Goal: Information Seeking & Learning: Compare options

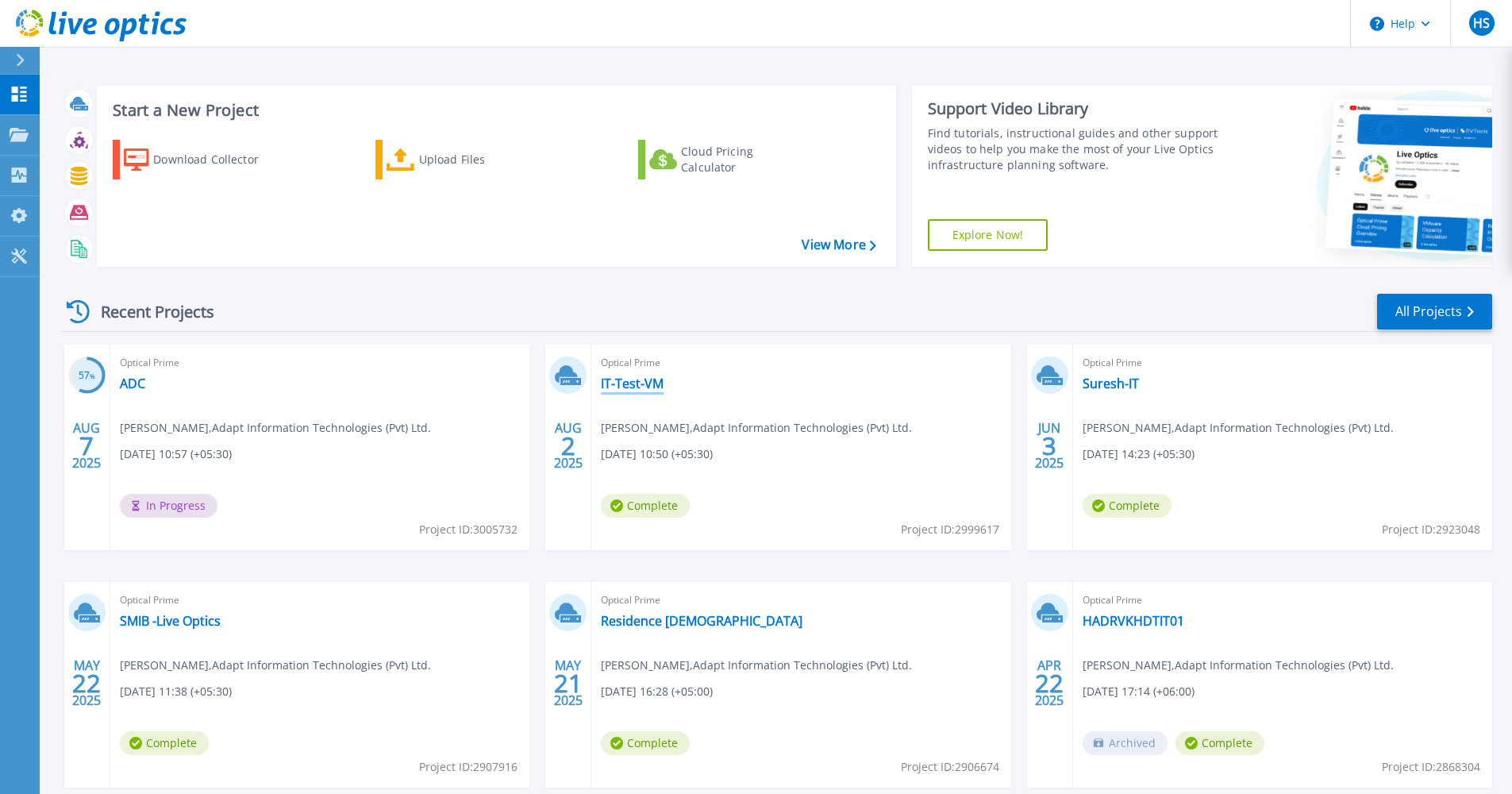
click at [634, 386] on link "IT-Test-VM" at bounding box center [632, 383] width 63 height 16
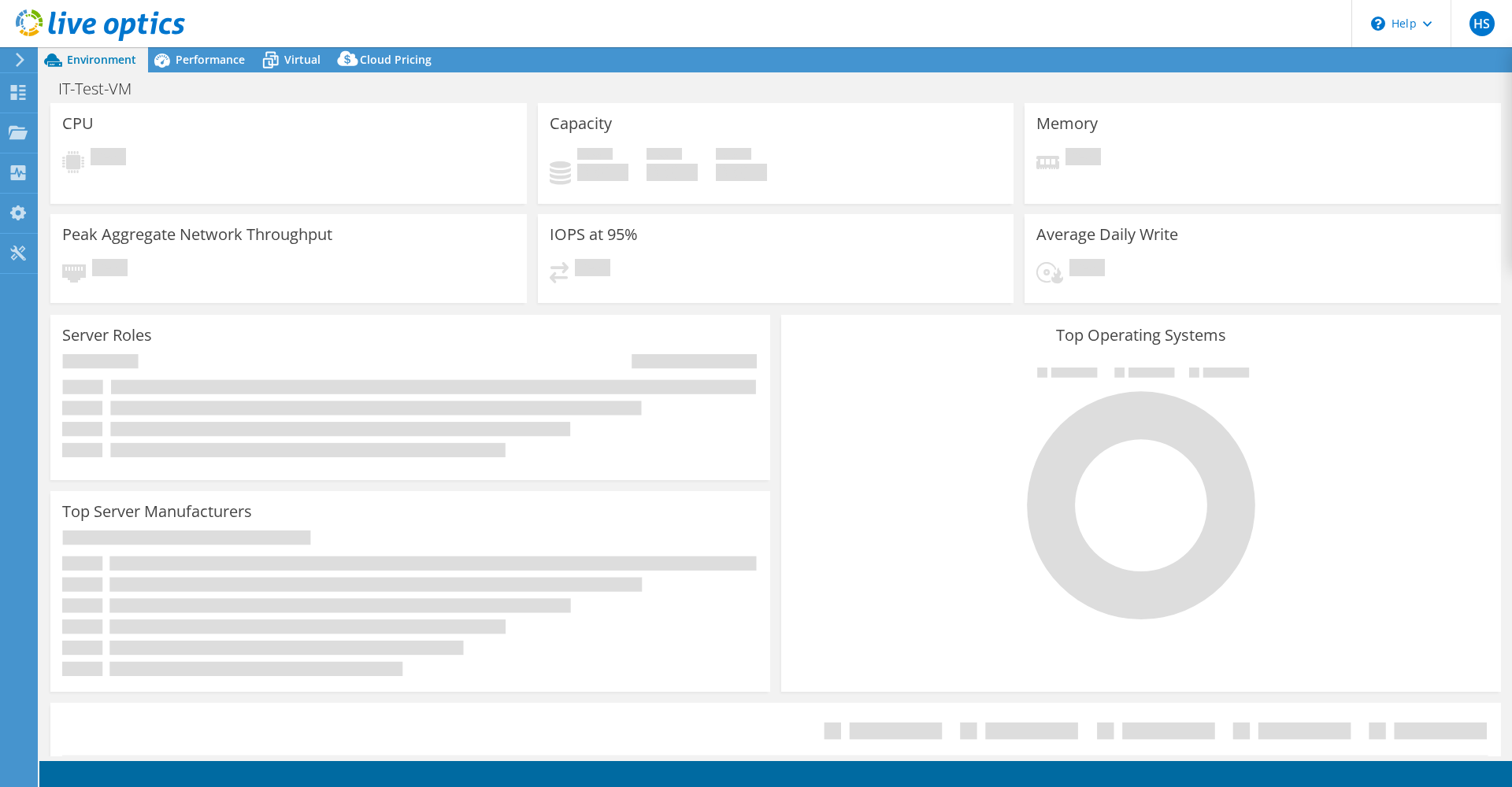
select select "USD"
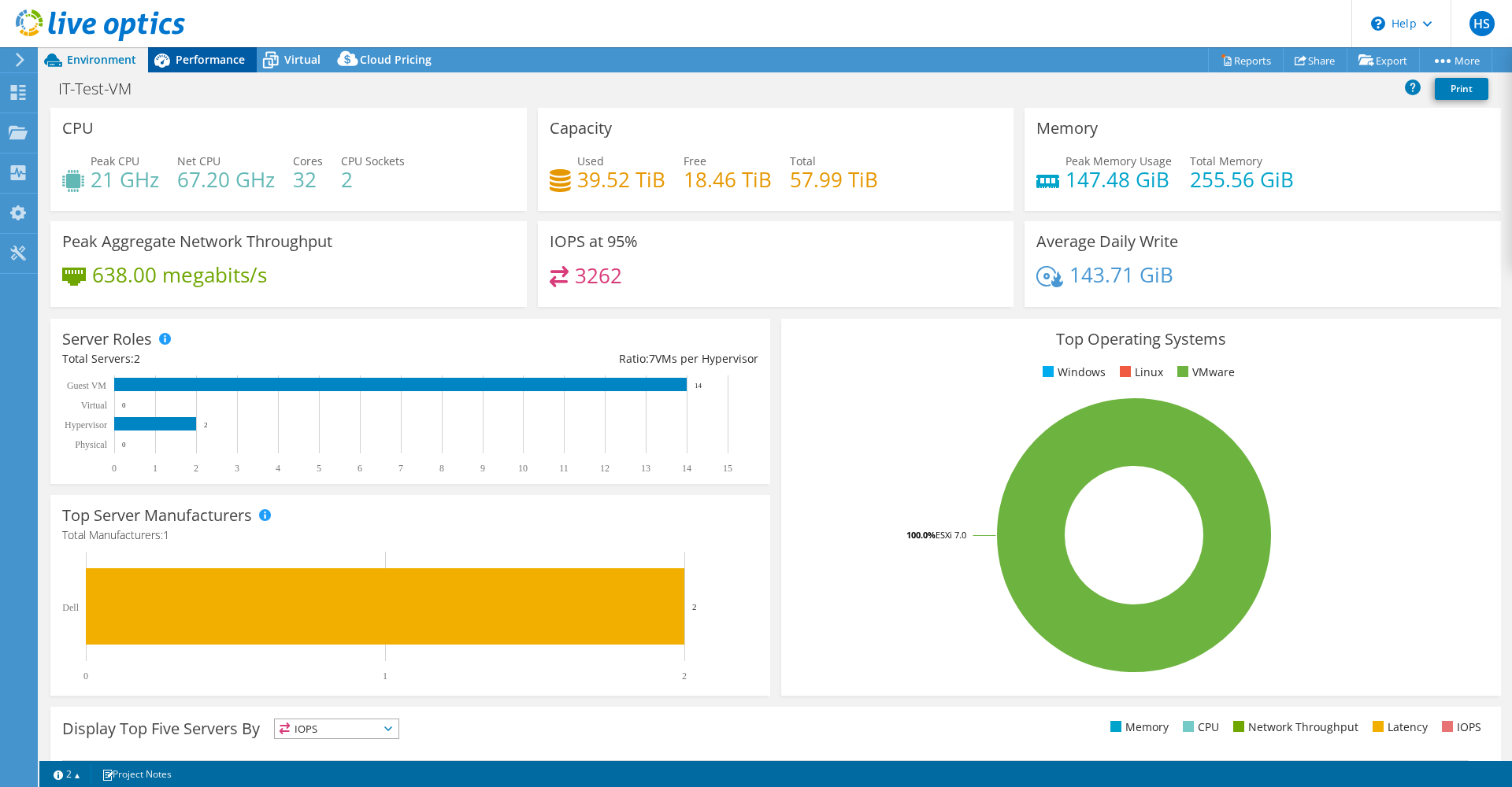
click at [207, 59] on span "Performance" at bounding box center [210, 60] width 69 height 15
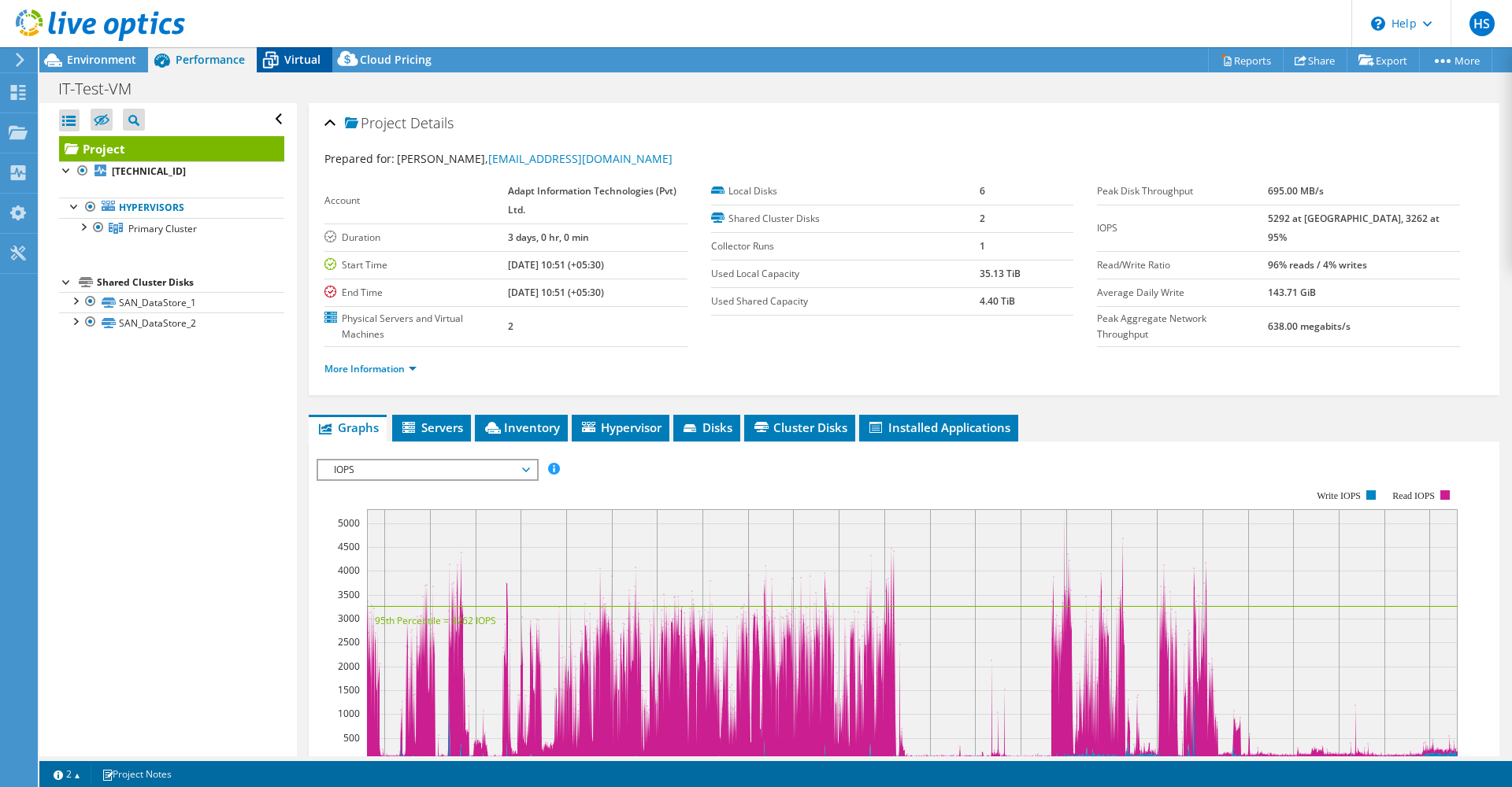
click at [280, 50] on icon at bounding box center [270, 60] width 27 height 27
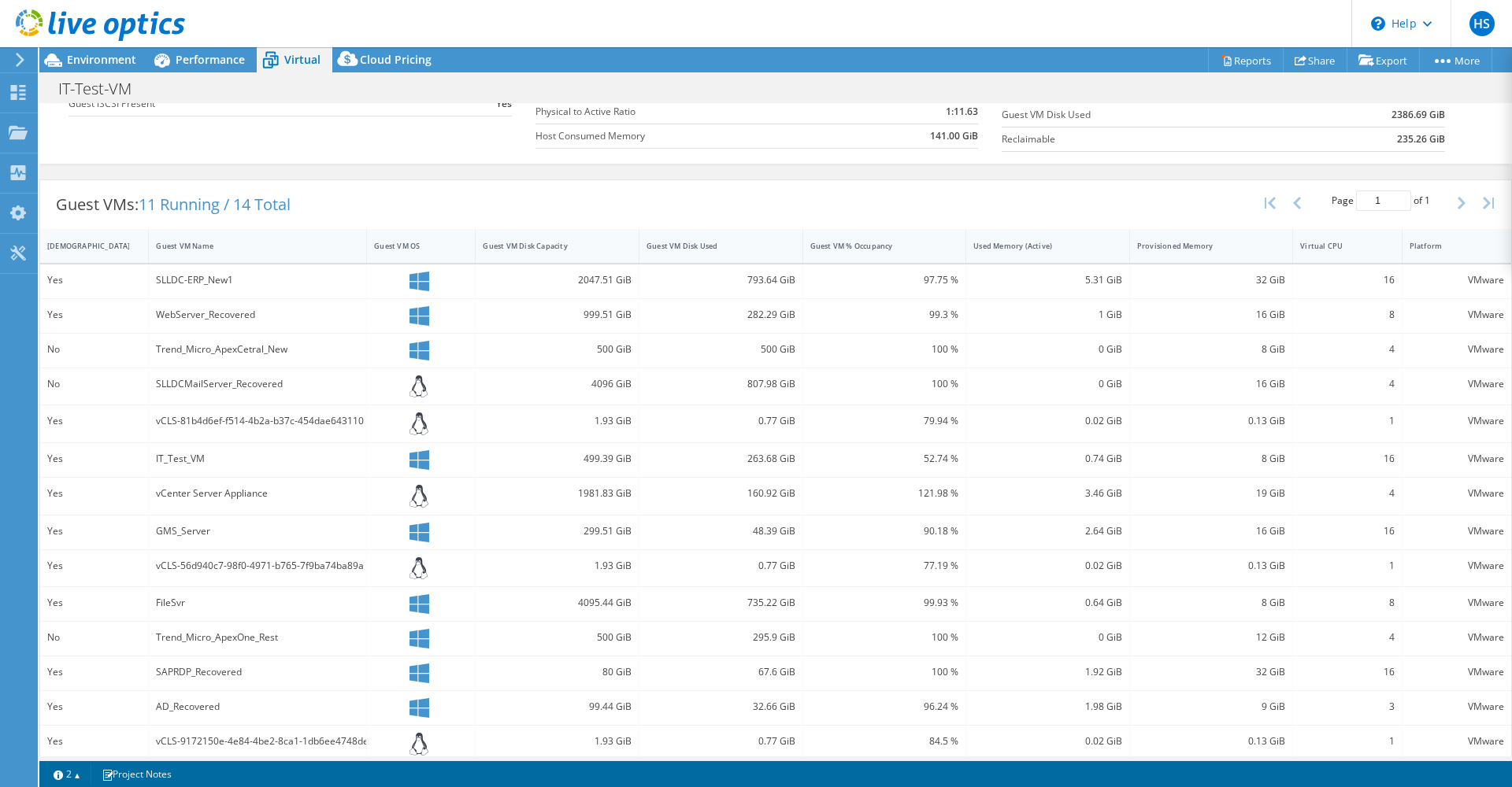
scroll to position [235, 0]
drag, startPoint x: 147, startPoint y: 489, endPoint x: 317, endPoint y: 497, distance: 170.2
click at [317, 497] on div "Yes vCenter Server Appliance 1981.83 GiB 160.92 GiB 121.98 % 3.46 GiB 19 GiB 4 …" at bounding box center [776, 494] width 1471 height 37
drag, startPoint x: 143, startPoint y: 413, endPoint x: 382, endPoint y: 421, distance: 239.1
click at [382, 421] on div "Yes vCLS-81b4d6ef-f514-4b2a-b37c-454dae643110 1.93 GiB 0.77 GiB 79.94 % 0.02 Gi…" at bounding box center [776, 422] width 1471 height 37
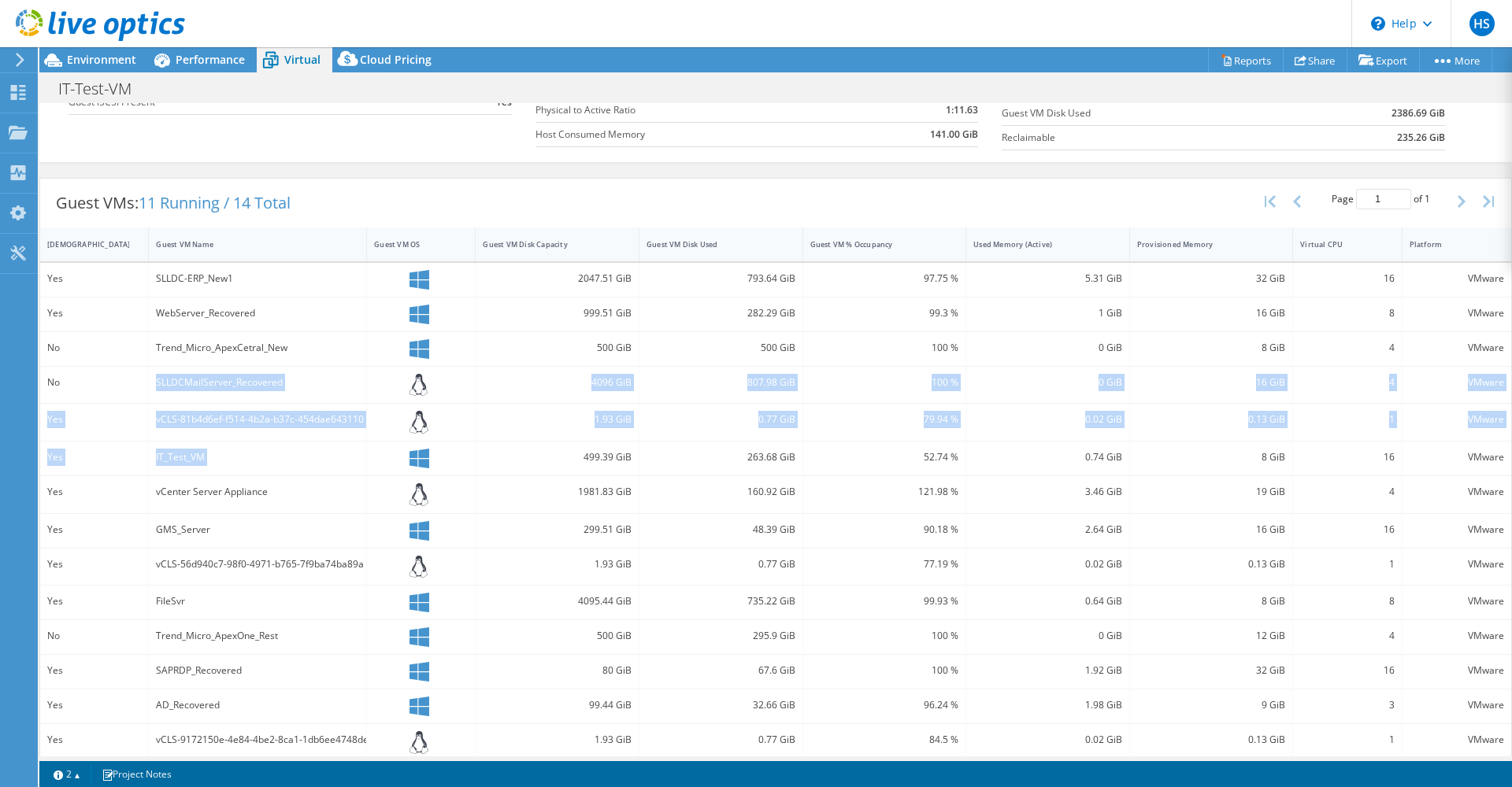
drag, startPoint x: 146, startPoint y: 381, endPoint x: 371, endPoint y: 451, distance: 235.6
click at [371, 451] on div "Yes SLLDC-ERP_New1 2047.51 GiB 793.64 GiB 97.75 % 5.31 GiB 32 GiB 16 VMware Yes…" at bounding box center [776, 512] width 1471 height 498
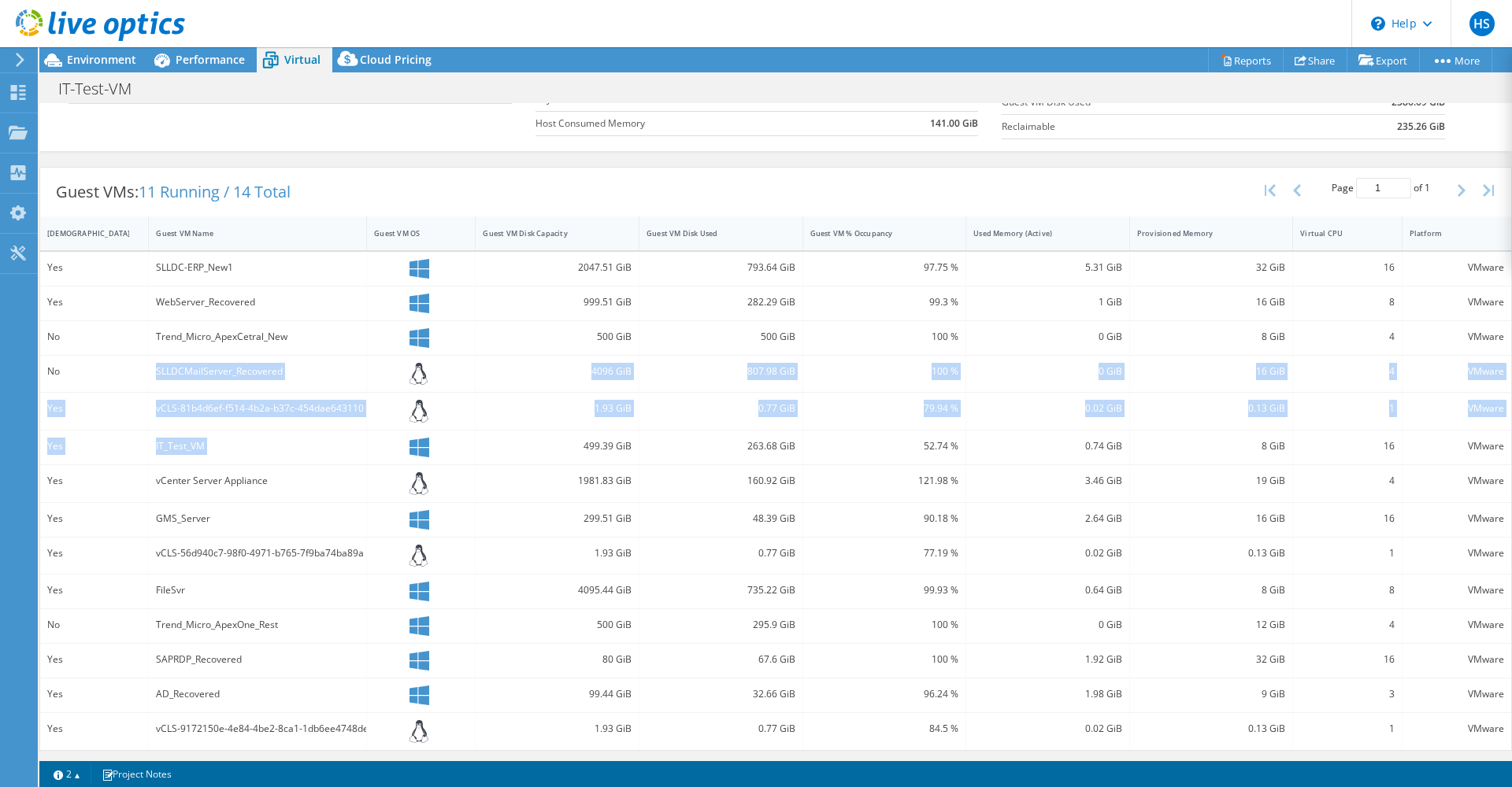
scroll to position [248, 0]
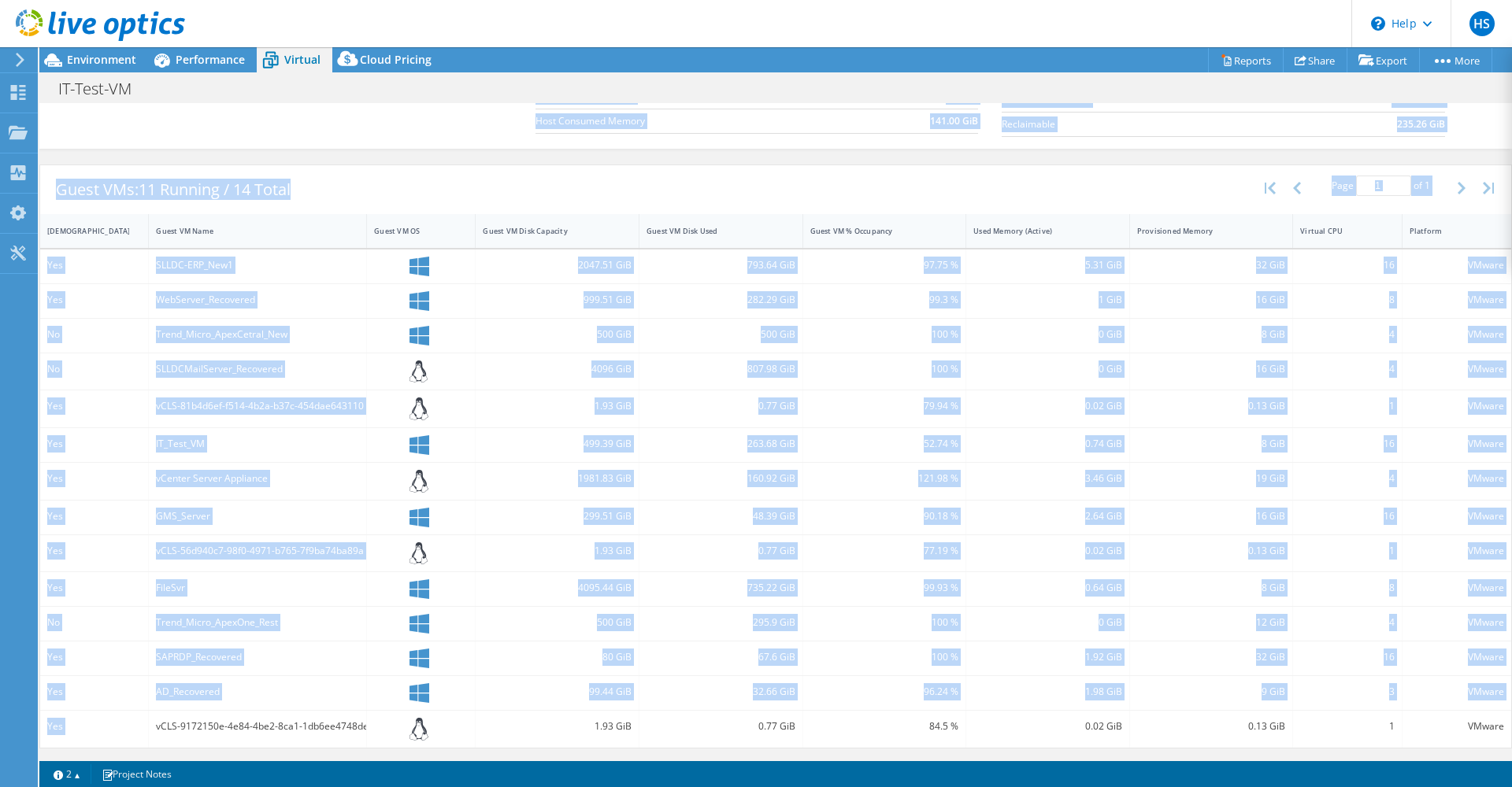
drag, startPoint x: 179, startPoint y: 728, endPoint x: 1466, endPoint y: 723, distance: 1287.0
click at [1489, 729] on div "Yes vCLS-9172150e-4e84-4be2-8ca1-1db6ee4748de 1.93 GiB 0.77 GiB 84.5 % 0.02 GiB…" at bounding box center [776, 729] width 1471 height 37
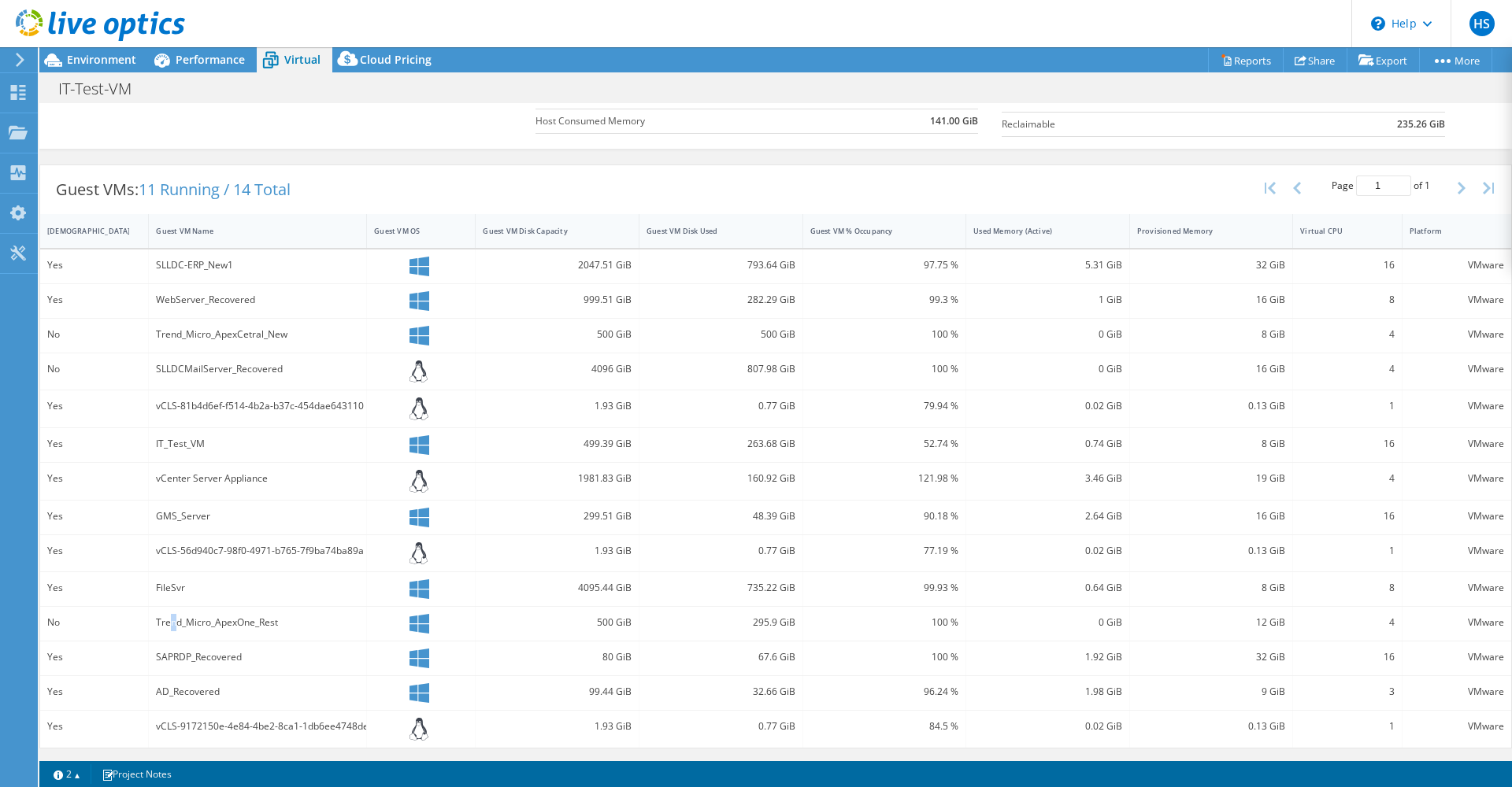
click at [174, 622] on div "Trend_Micro_ApexOne_Rest" at bounding box center [257, 622] width 203 height 17
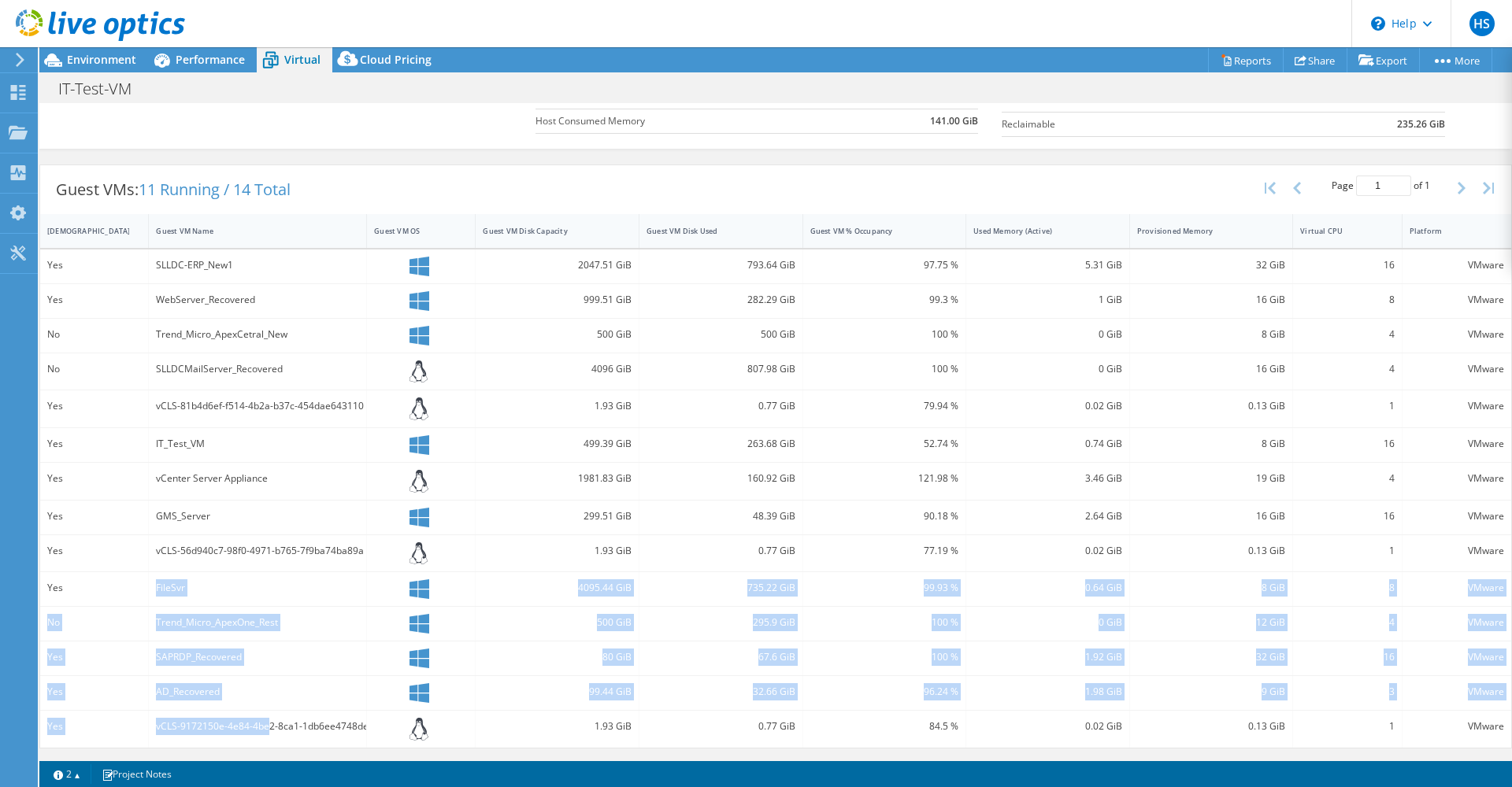
drag, startPoint x: 174, startPoint y: 622, endPoint x: 269, endPoint y: 721, distance: 137.2
click at [269, 721] on div "Yes SLLDC-ERP_New1 2047.51 GiB 793.64 GiB 97.75 % 5.31 GiB 32 GiB 16 VMware Yes…" at bounding box center [776, 498] width 1471 height 498
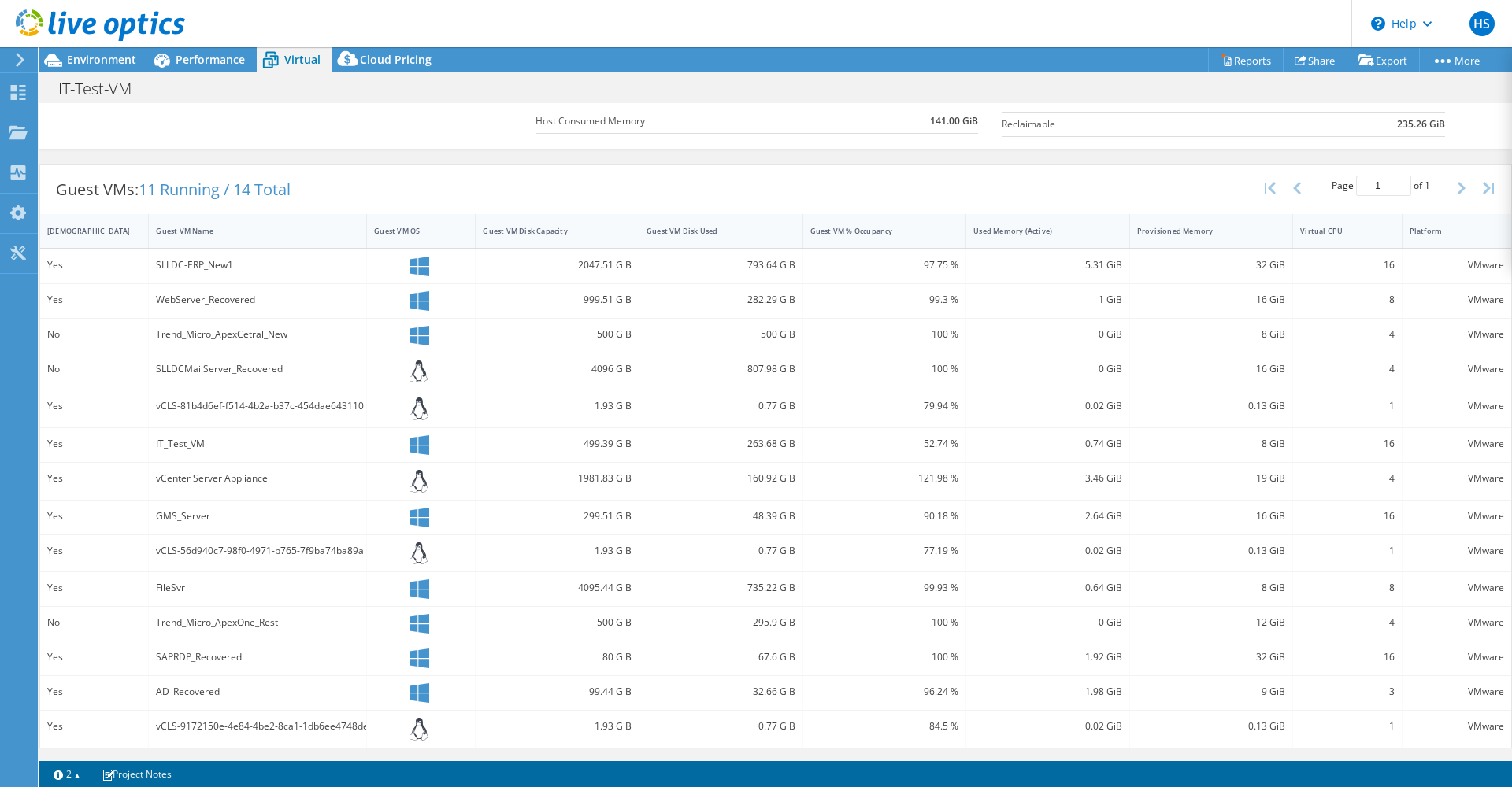
drag, startPoint x: 269, startPoint y: 722, endPoint x: 124, endPoint y: 518, distance: 250.3
click at [124, 518] on div "Yes" at bounding box center [93, 516] width 93 height 17
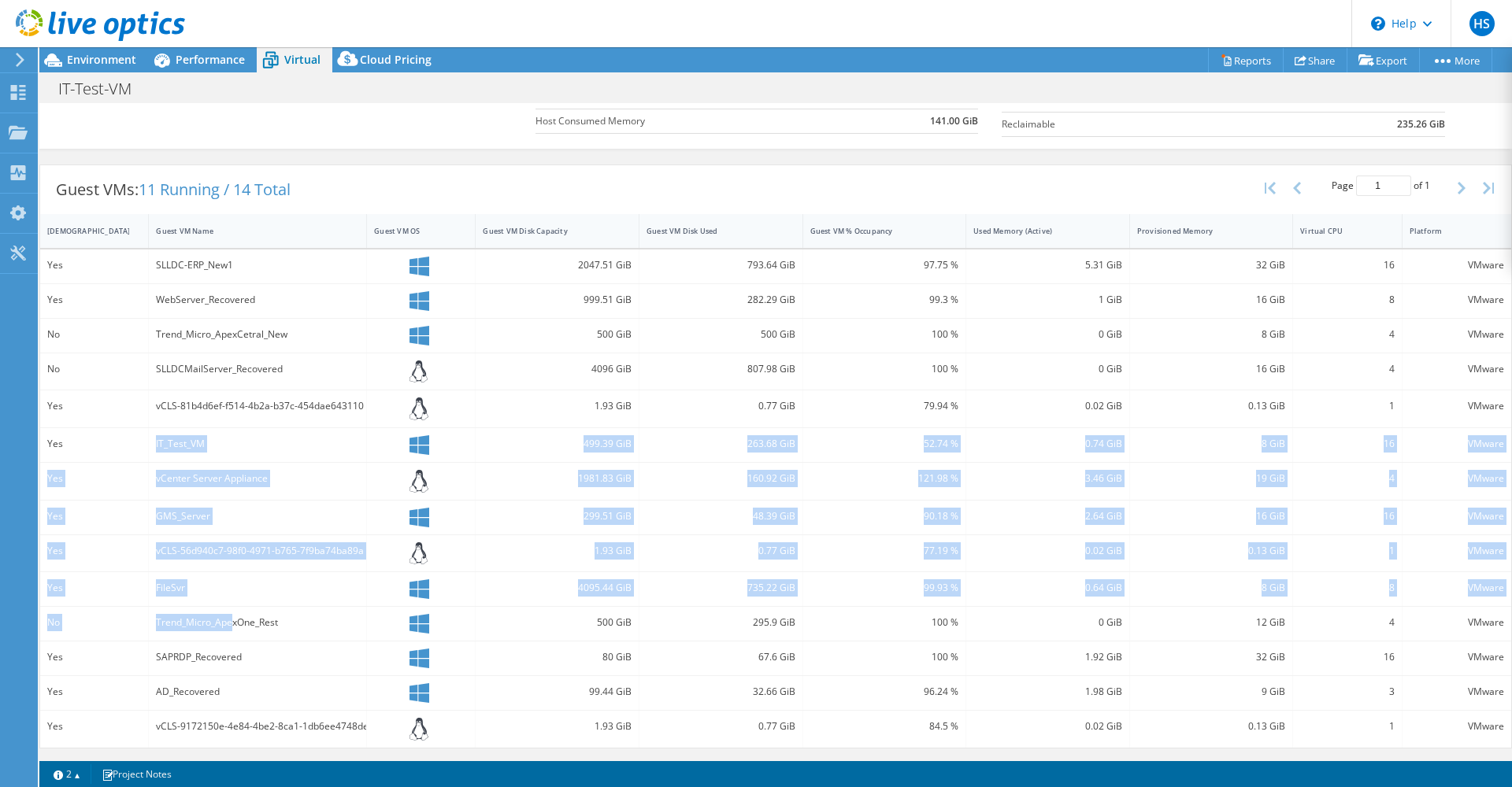
drag, startPoint x: 155, startPoint y: 451, endPoint x: 232, endPoint y: 624, distance: 189.4
click at [232, 620] on div "Yes SLLDC-ERP_New1 2047.51 GiB 793.64 GiB 97.75 % 5.31 GiB 32 GiB 16 VMware Yes…" at bounding box center [776, 498] width 1471 height 498
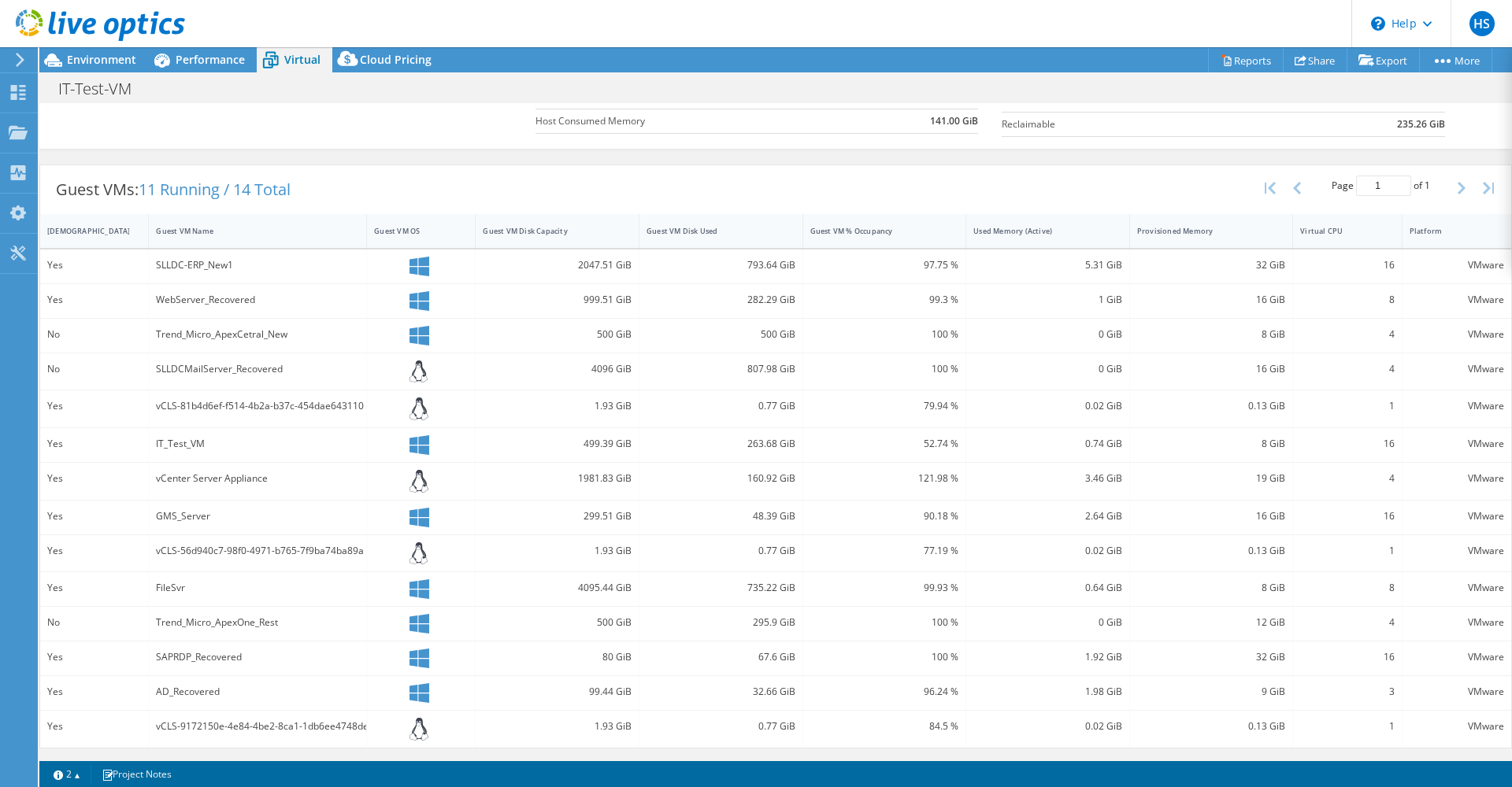
drag, startPoint x: 232, startPoint y: 624, endPoint x: 235, endPoint y: 662, distance: 38.1
click at [235, 661] on div "SAPRDP_Recovered" at bounding box center [257, 656] width 203 height 17
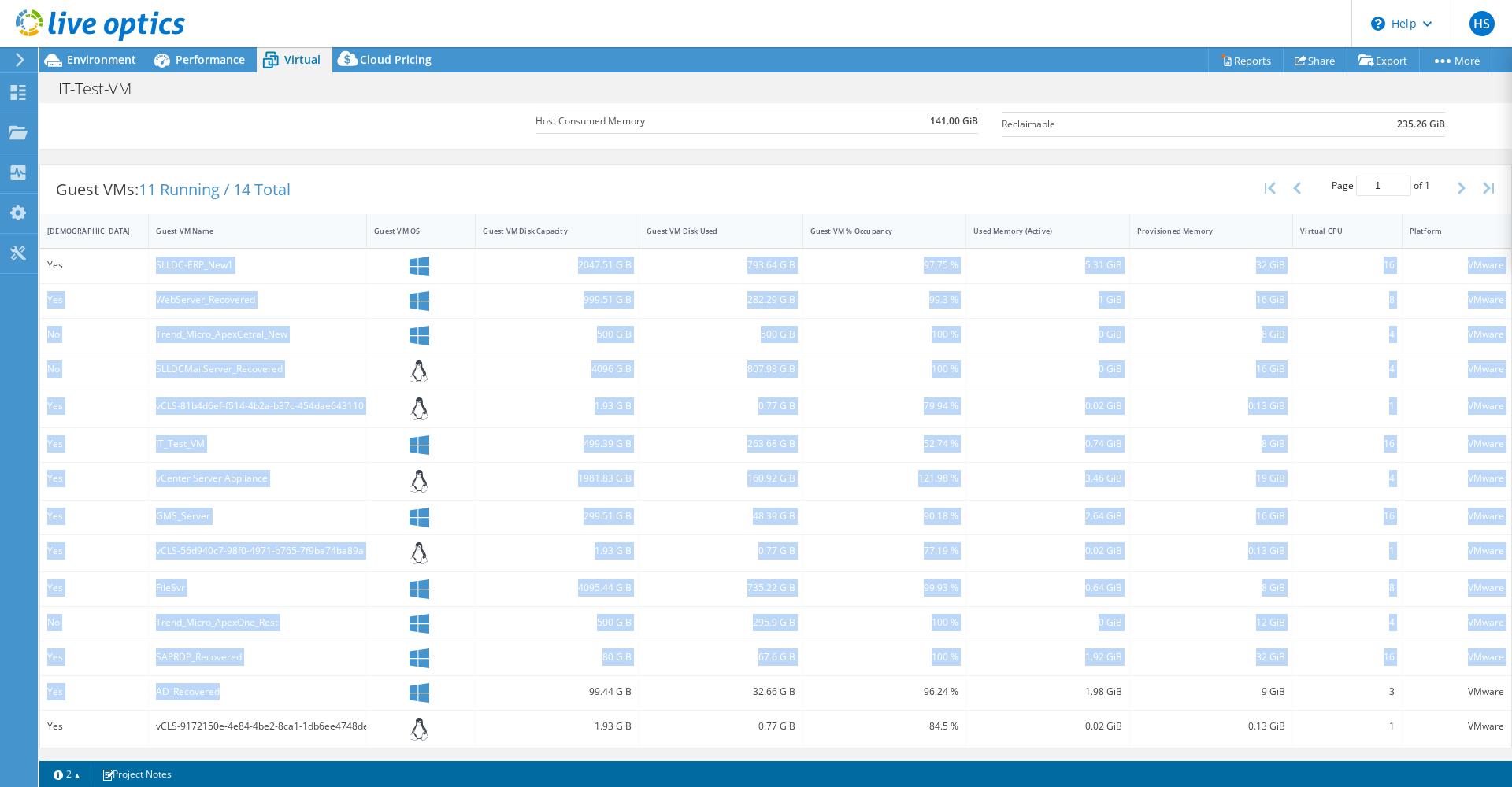
drag, startPoint x: 156, startPoint y: 265, endPoint x: 266, endPoint y: 695, distance: 443.8
click at [266, 695] on div "Yes SLLDC-ERP_New1 2047.51 GiB 793.64 GiB 97.75 % 5.31 GiB 32 GiB 16 VMware Yes…" at bounding box center [776, 498] width 1471 height 498
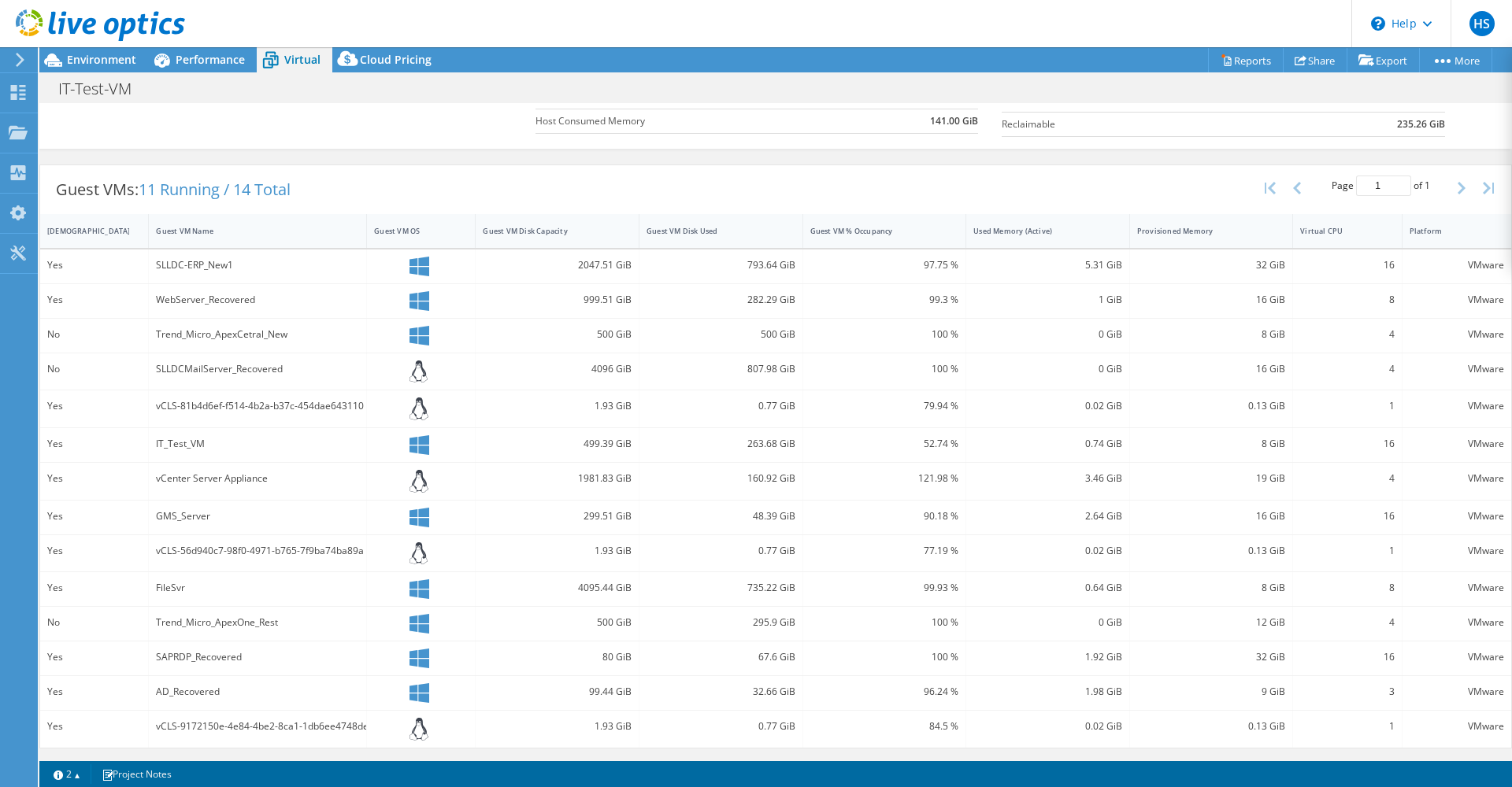
drag, startPoint x: 266, startPoint y: 695, endPoint x: 220, endPoint y: 728, distance: 56.6
click at [220, 728] on div "vCLS-9172150e-4e84-4be2-8ca1-1db6ee4748de" at bounding box center [257, 726] width 203 height 17
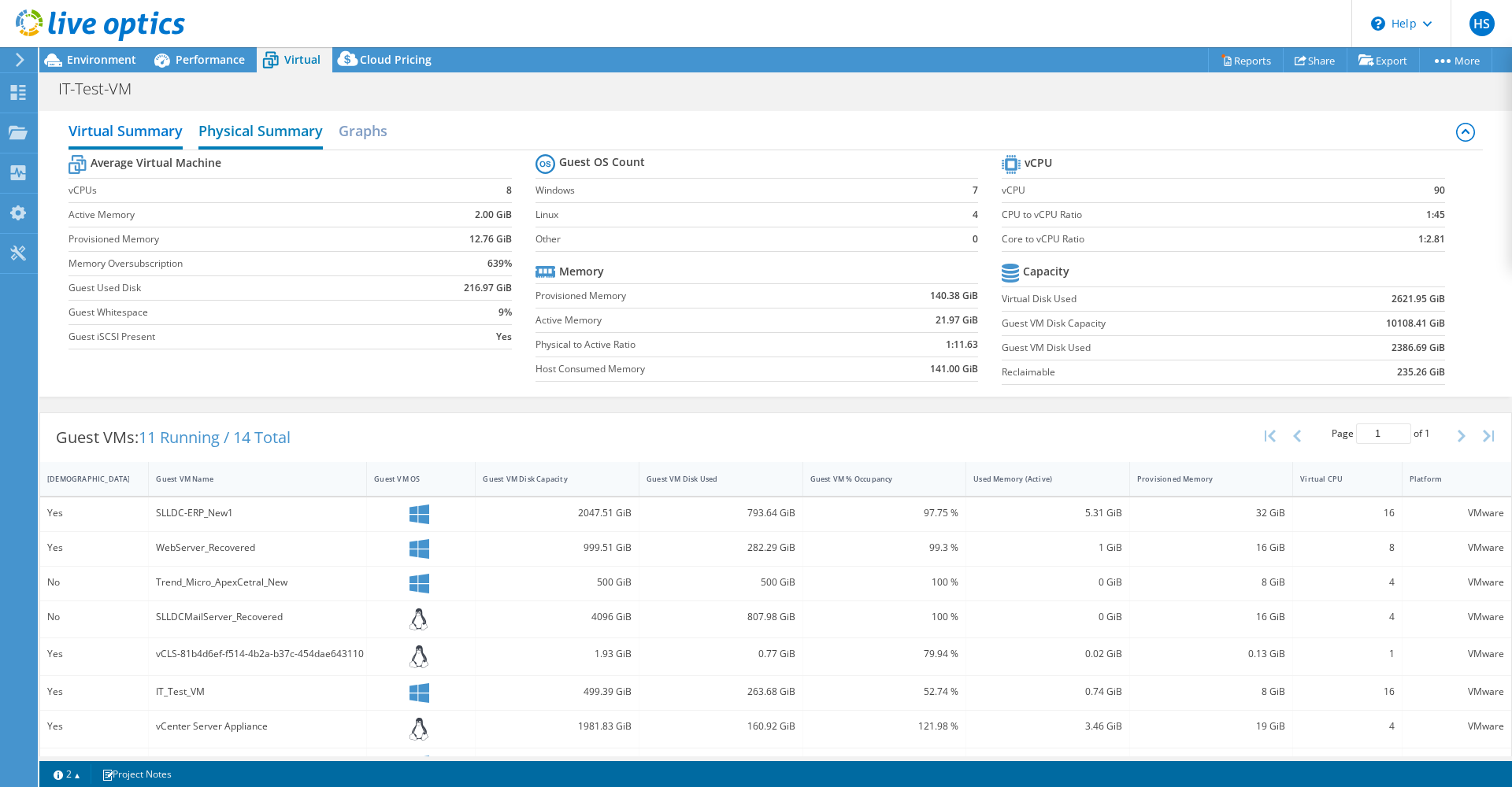
click at [265, 136] on h2 "Physical Summary" at bounding box center [261, 132] width 124 height 35
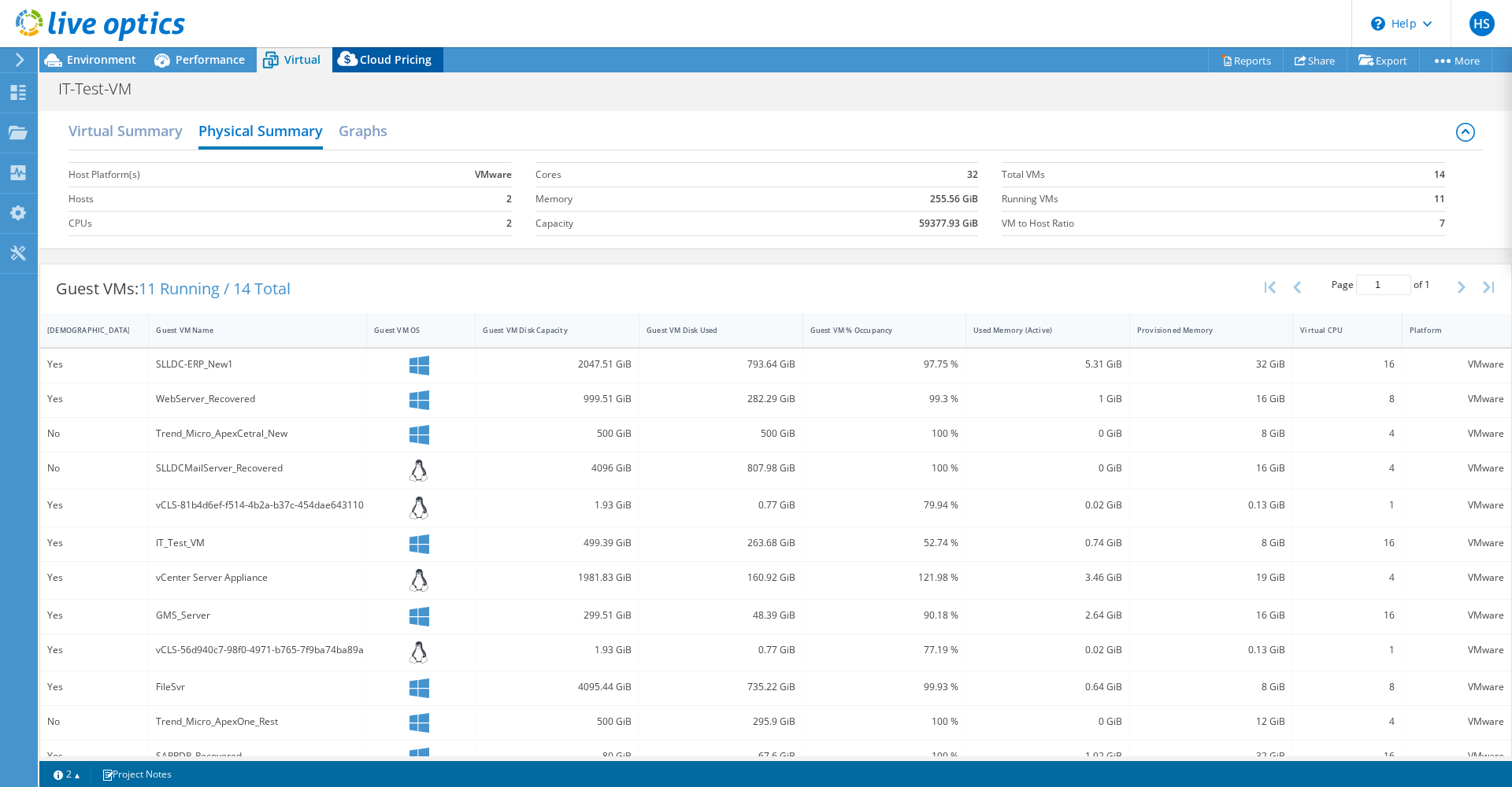
click at [371, 60] on span "Cloud Pricing" at bounding box center [395, 60] width 72 height 15
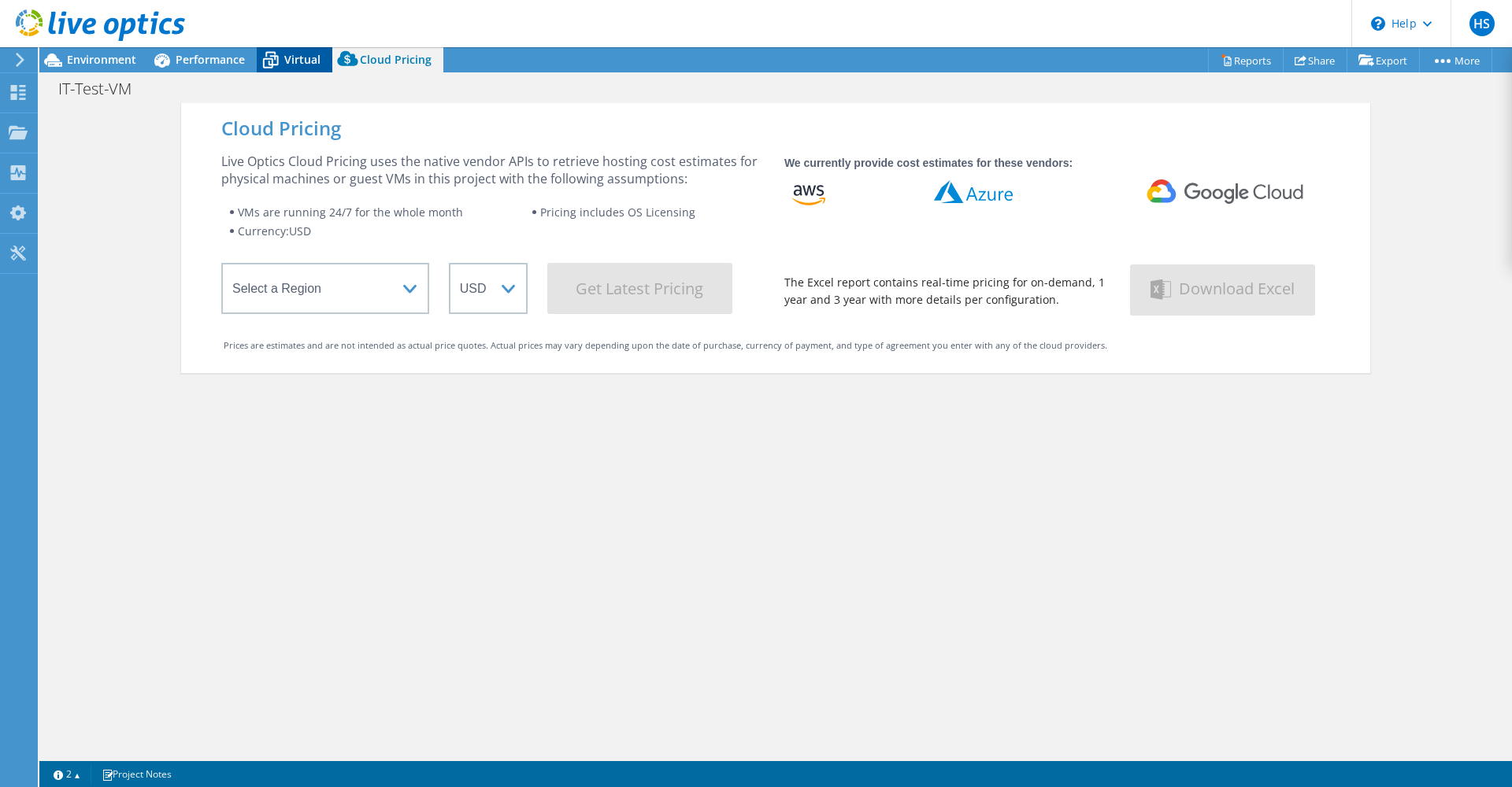
click at [275, 65] on icon at bounding box center [270, 61] width 16 height 12
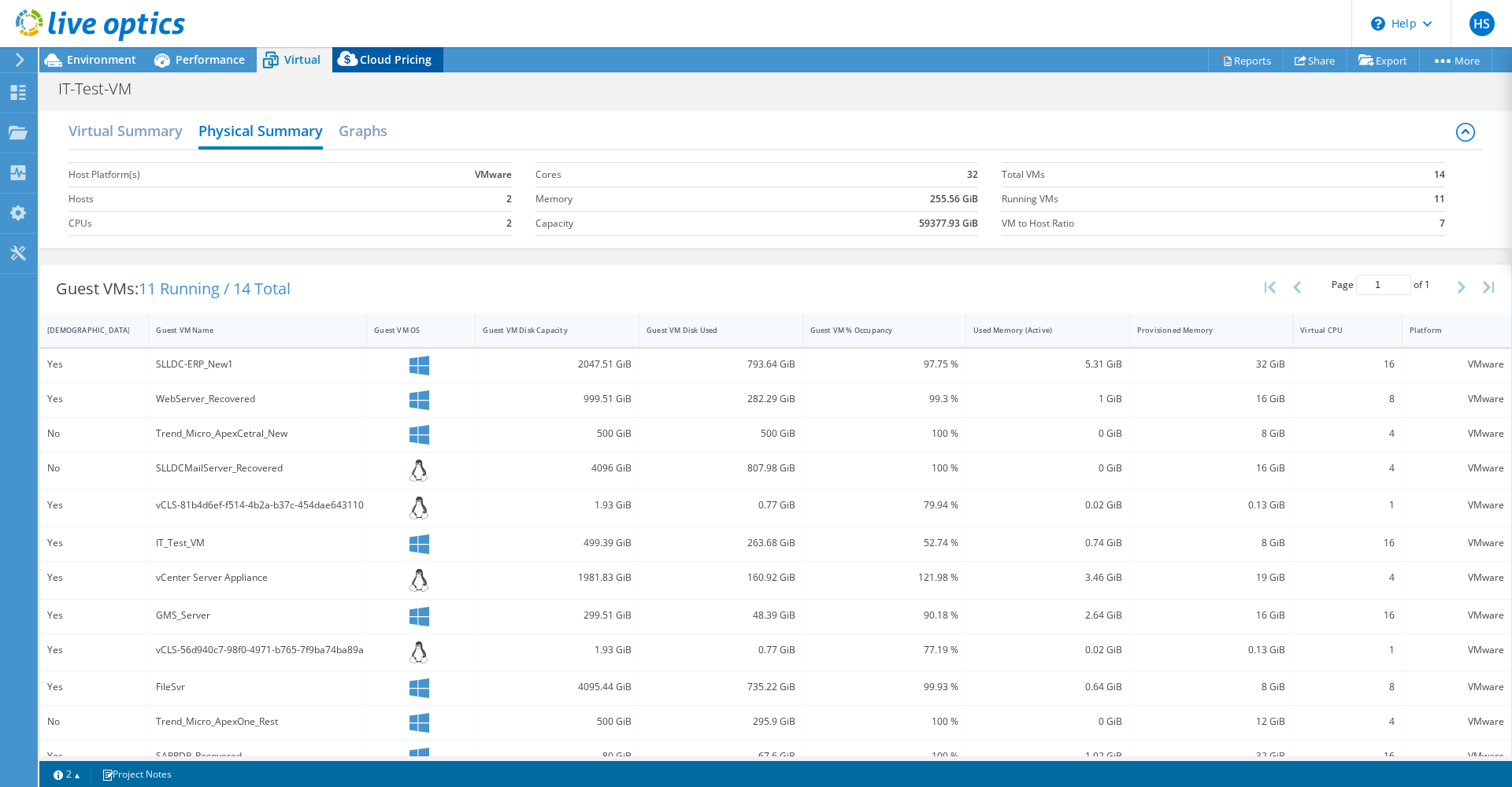
click at [396, 52] on span "Cloud Pricing" at bounding box center [395, 60] width 72 height 15
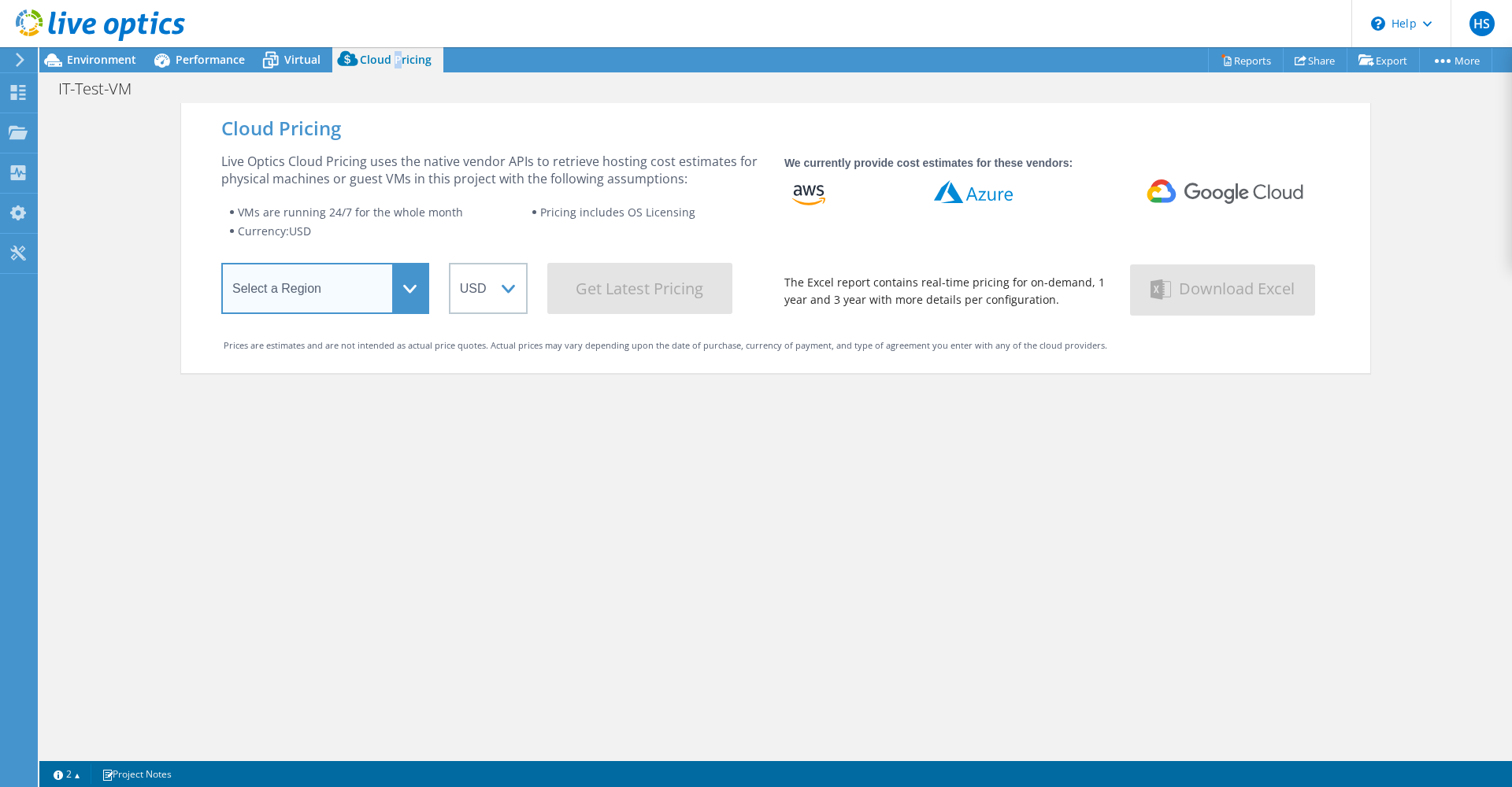
click at [393, 308] on select "Select a Region Asia Pacific (Hong Kong) Asia Pacific (Mumbai) Asia Pacific (Se…" at bounding box center [324, 289] width 208 height 51
select select "Singapore"
click at [221, 266] on select "Select a Region Asia Pacific (Hong Kong) Asia Pacific (Mumbai) Asia Pacific (Se…" at bounding box center [324, 289] width 208 height 51
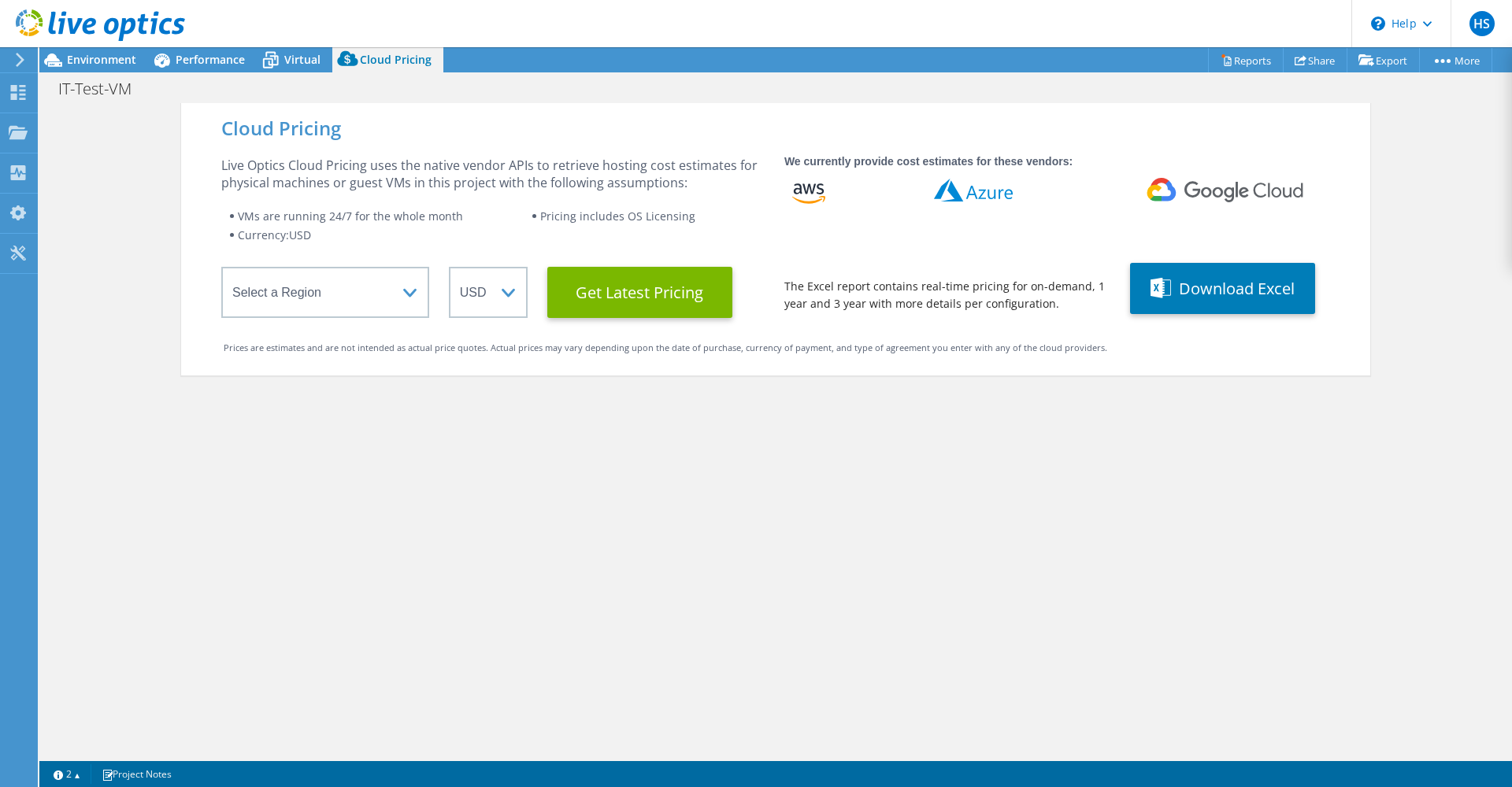
click at [608, 428] on div "Cloud Pricing Live Optics Cloud Pricing uses the native vendor APIs to retrieve…" at bounding box center [775, 497] width 1189 height 787
click at [611, 300] on Latest "Get Latest Pricing" at bounding box center [640, 293] width 185 height 51
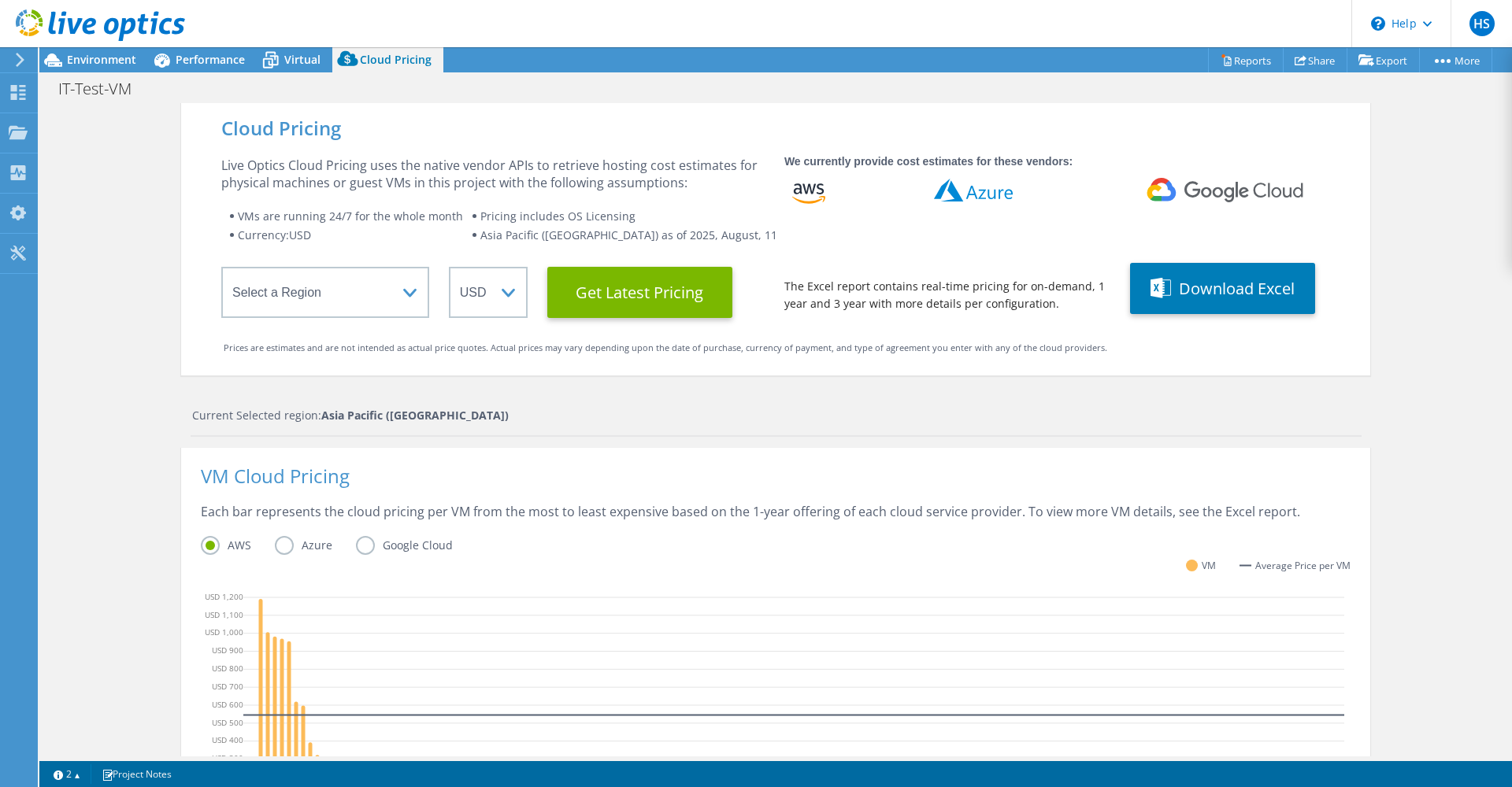
scroll to position [349, 0]
click at [282, 545] on label "Azure" at bounding box center [315, 545] width 81 height 19
click at [0, 0] on input "Azure" at bounding box center [0, 0] width 0 height 0
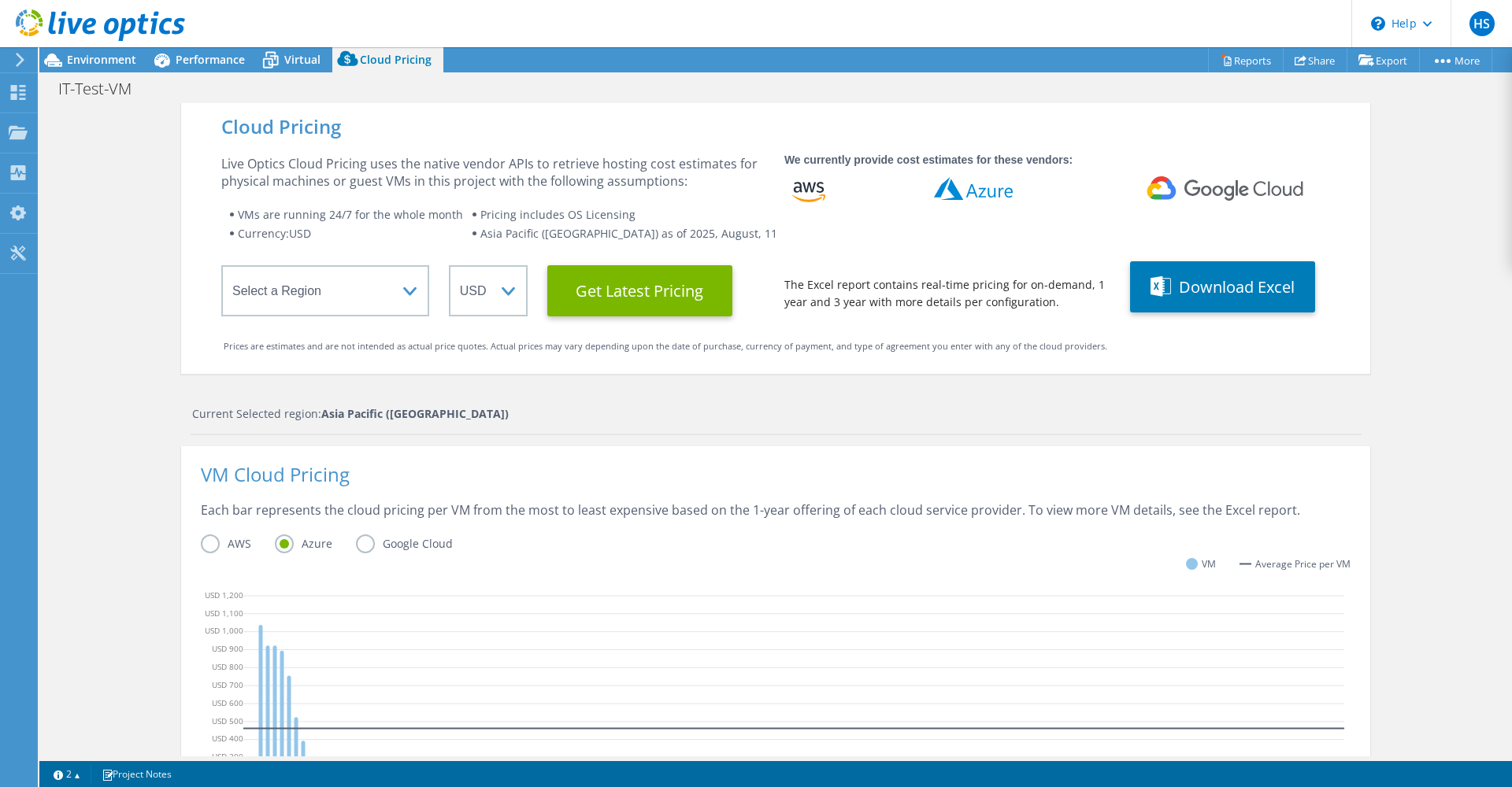
scroll to position [0, 0]
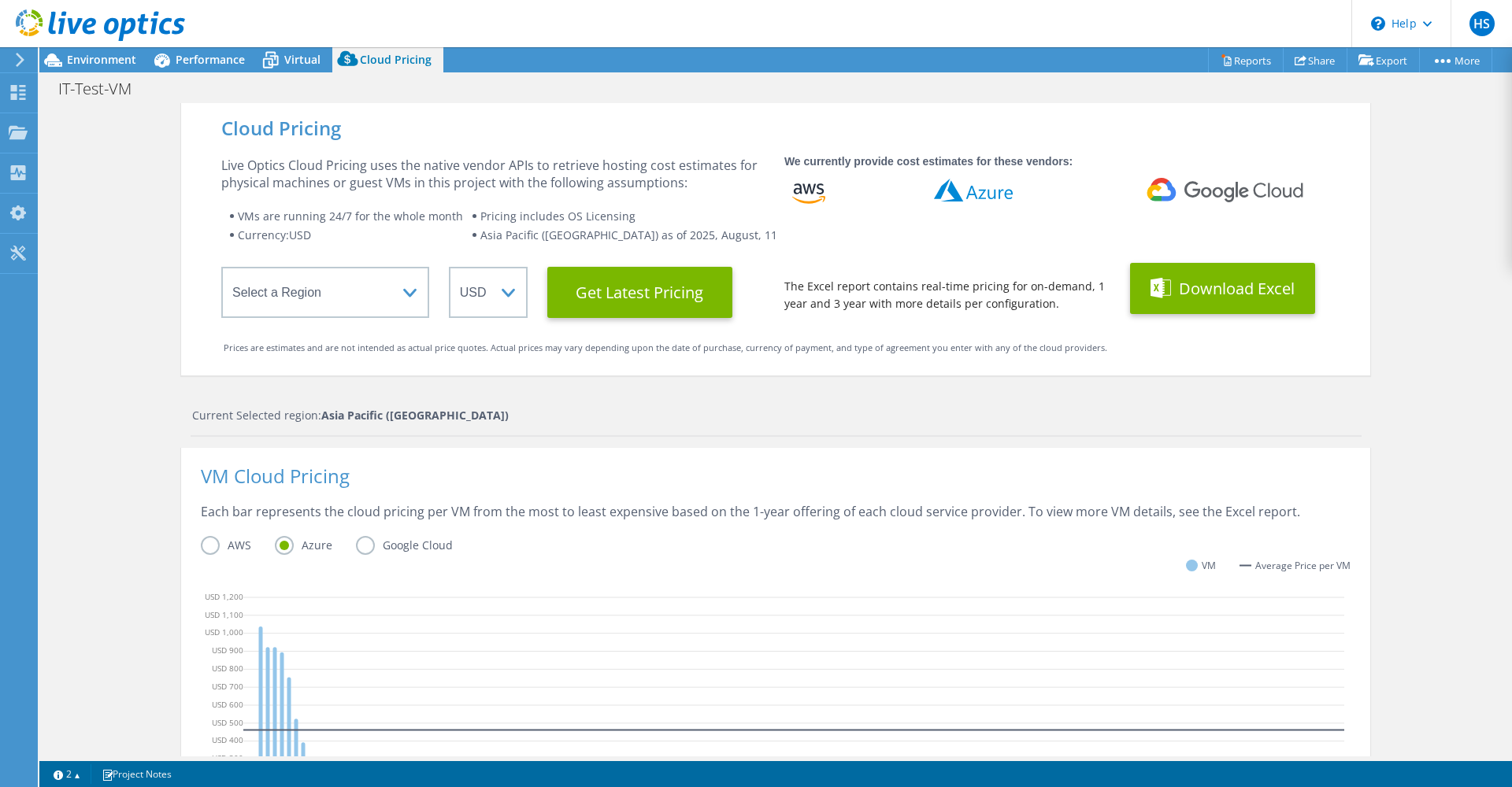
click at [1204, 276] on button "Download Excel" at bounding box center [1223, 289] width 185 height 51
